Goal: Task Accomplishment & Management: Use online tool/utility

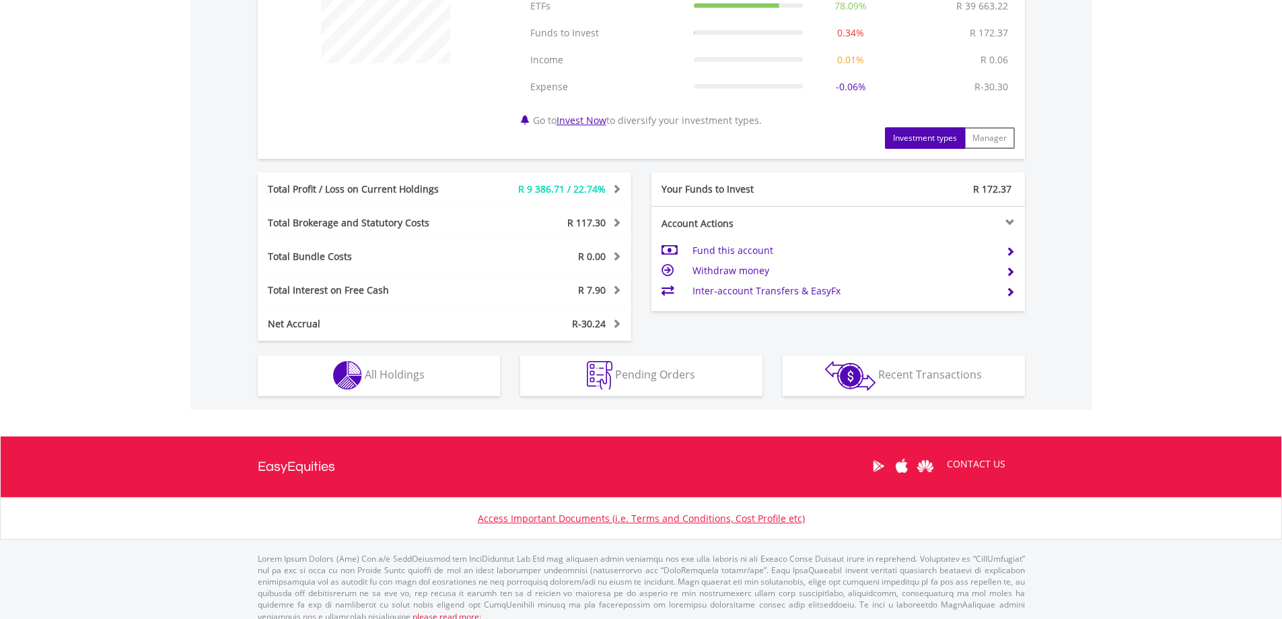
scroll to position [601, 0]
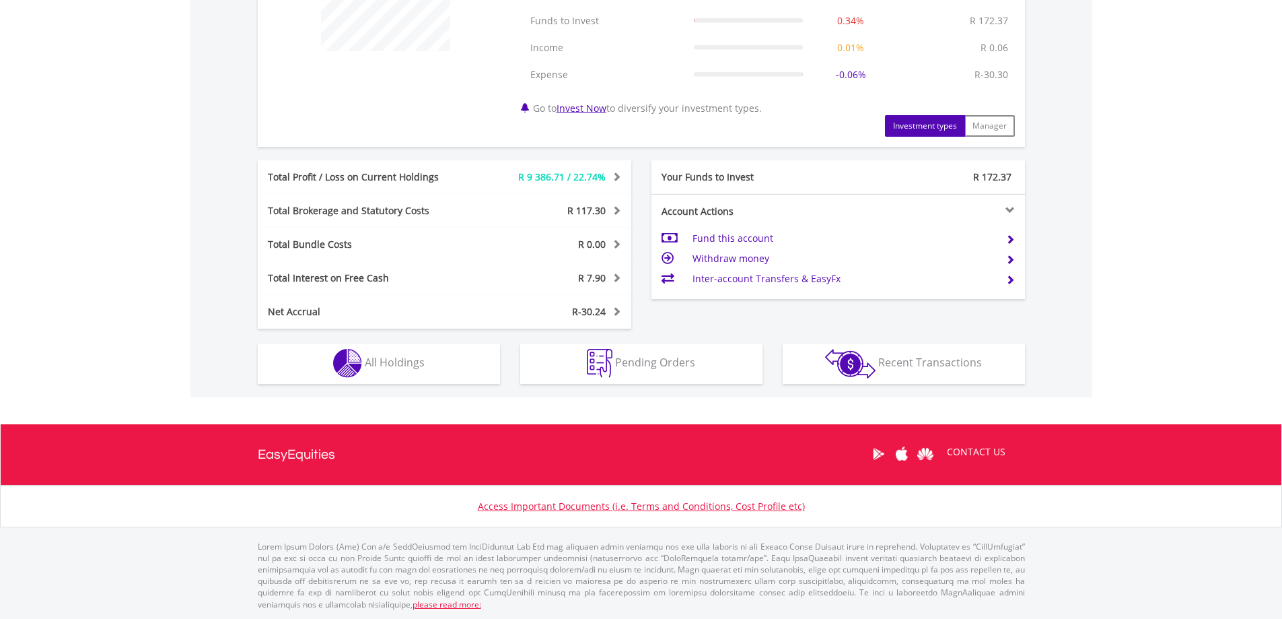
click at [622, 310] on div "R-30.24" at bounding box center [553, 311] width 156 height 13
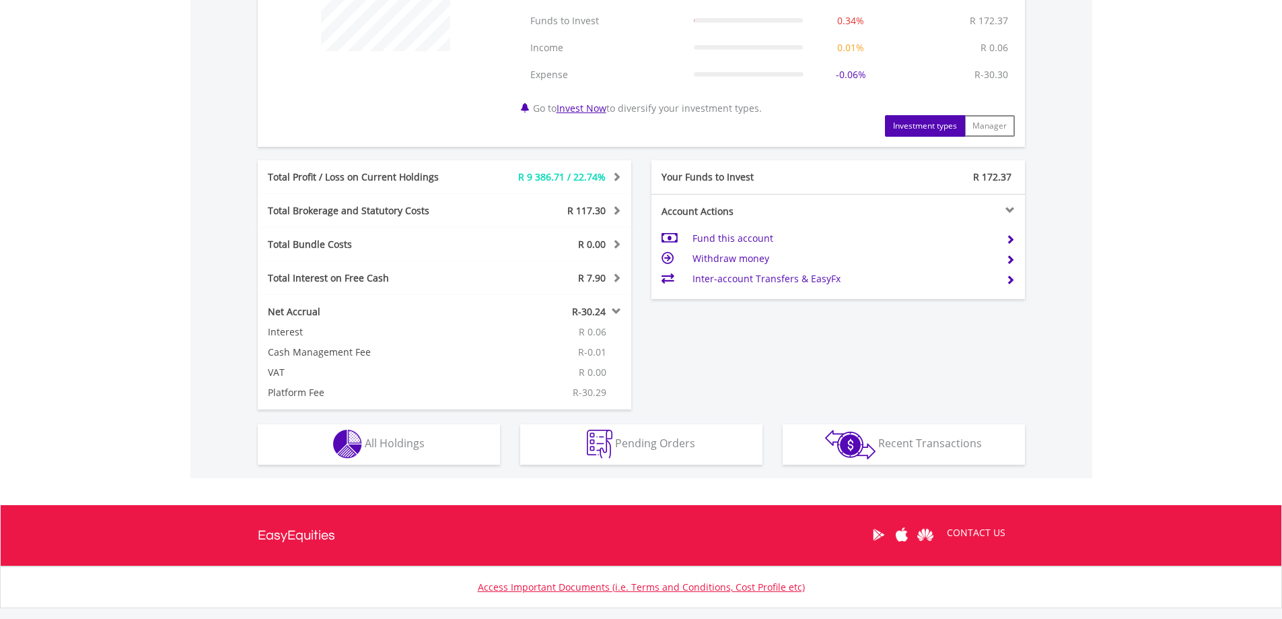
click at [622, 310] on div "R-30.24" at bounding box center [553, 311] width 156 height 13
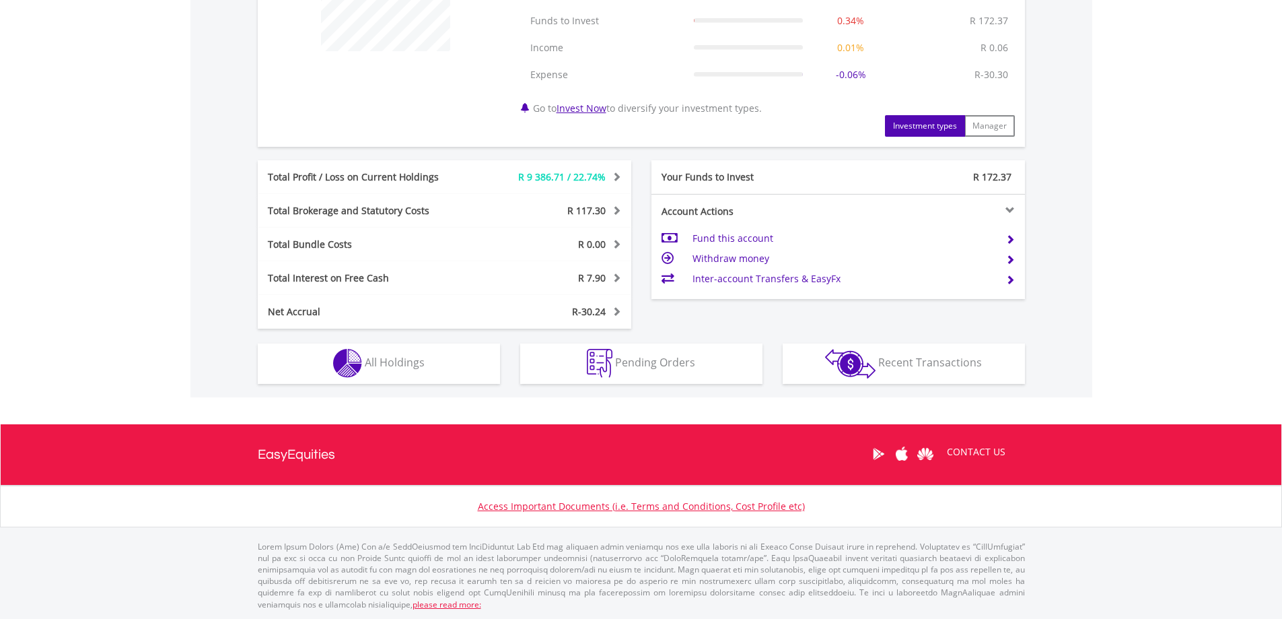
click at [729, 256] on td "Withdraw money" at bounding box center [844, 258] width 302 height 20
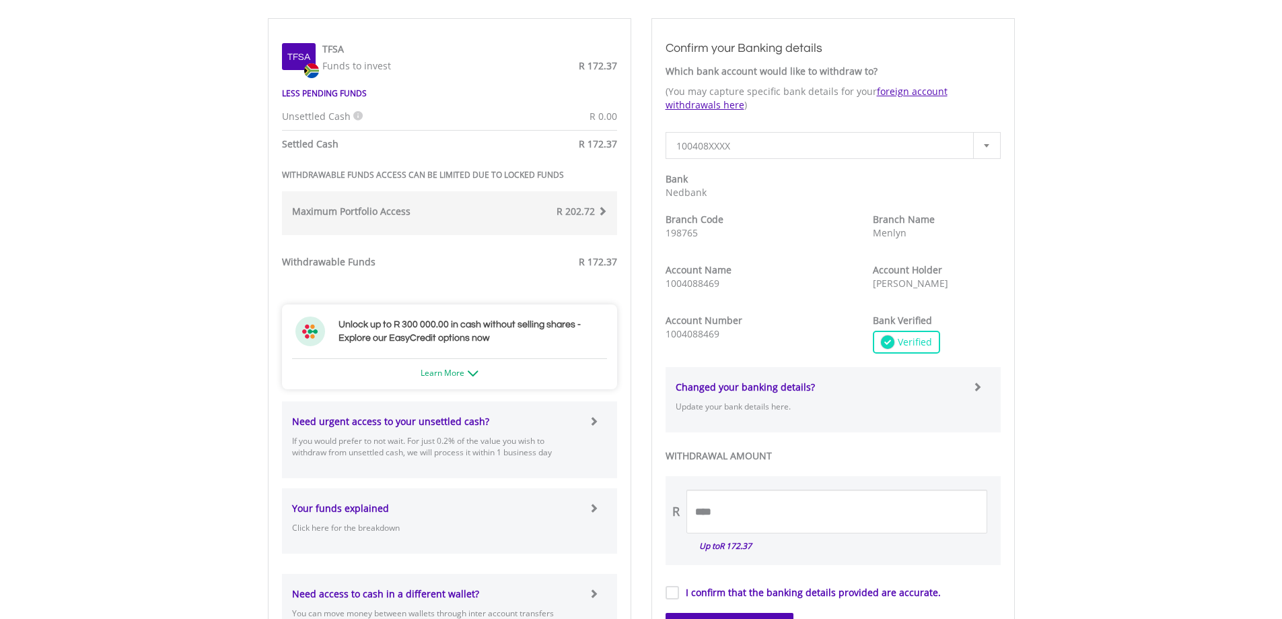
scroll to position [539, 0]
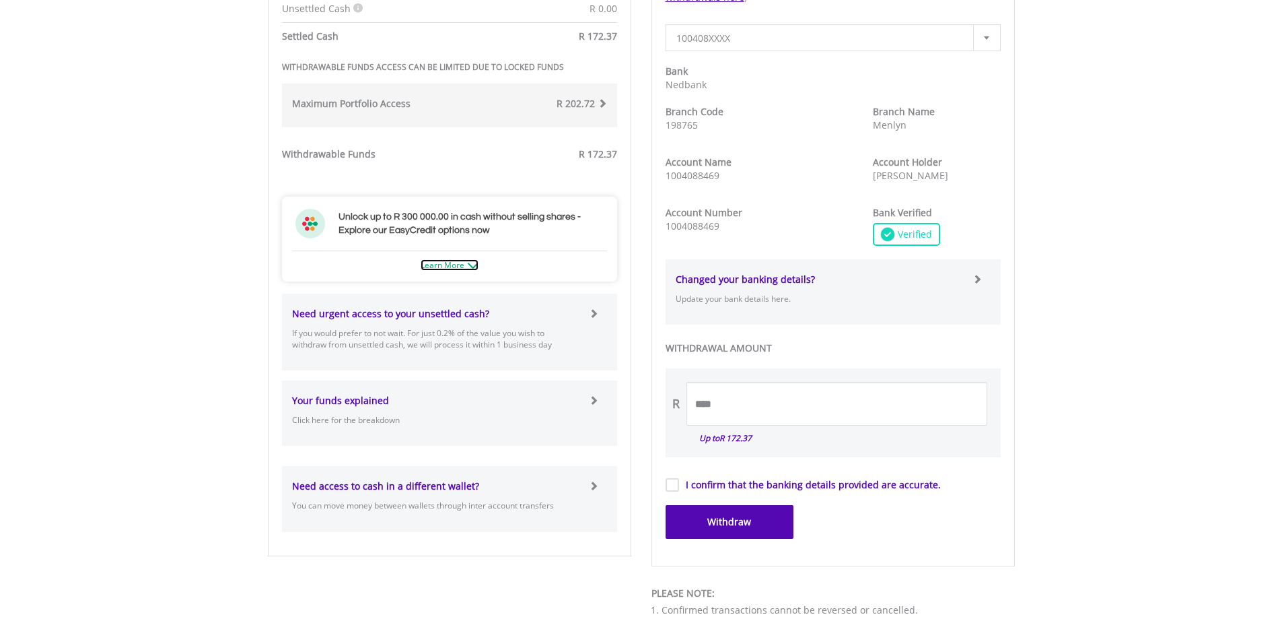
click at [473, 267] on img at bounding box center [473, 266] width 11 height 6
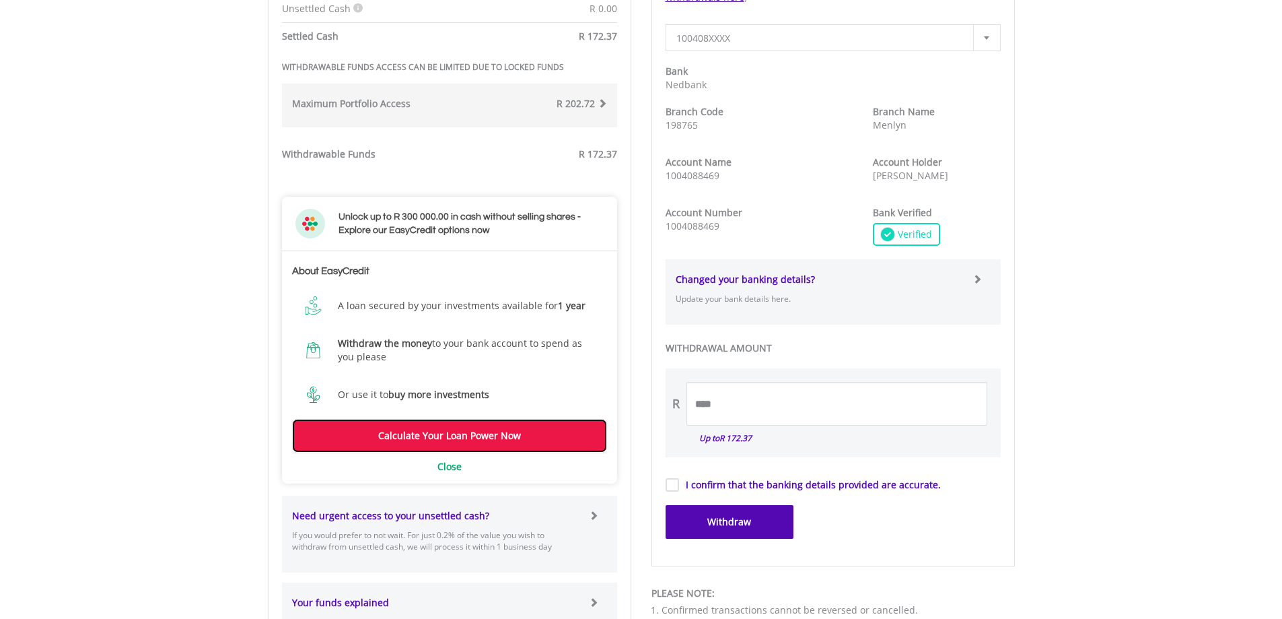
click at [508, 440] on link "Calculate Your Loan Power Now" at bounding box center [449, 436] width 315 height 34
